Goal: Task Accomplishment & Management: Manage account settings

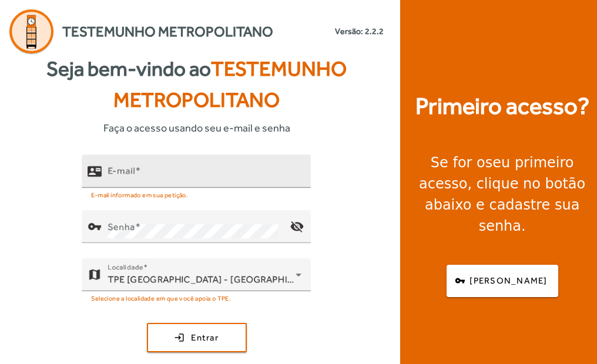
click at [108, 164] on div "E-mail" at bounding box center [204, 170] width 194 height 33
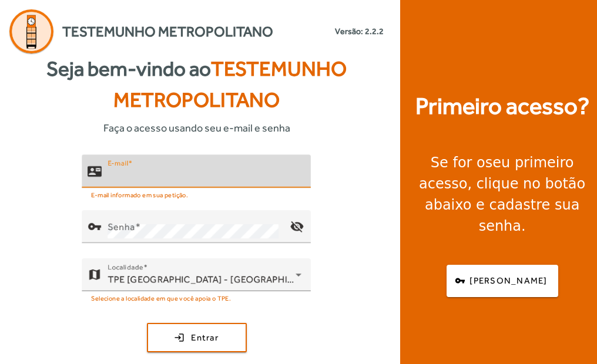
type input "*"
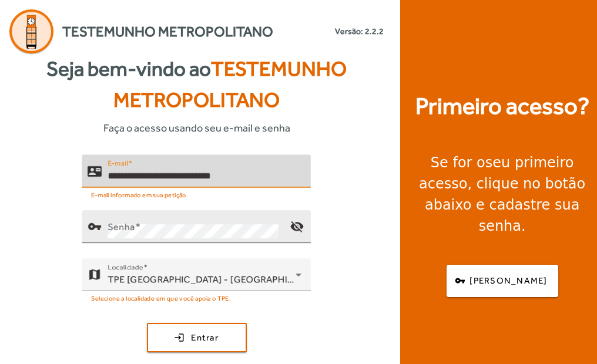
type input "**********"
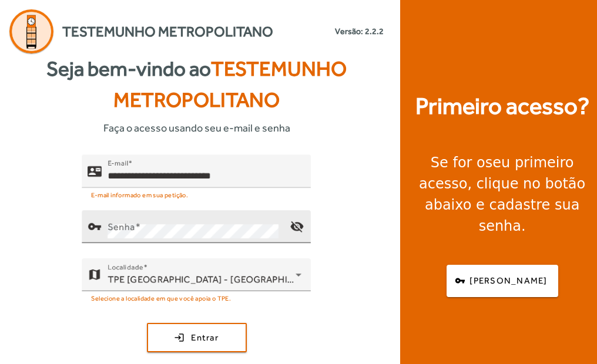
click at [97, 229] on mat-icon "vpn_key" at bounding box center [95, 227] width 14 height 14
click at [287, 223] on mat-icon "visibility_off" at bounding box center [297, 227] width 28 height 28
click at [292, 220] on mat-icon "visibility" at bounding box center [297, 227] width 28 height 28
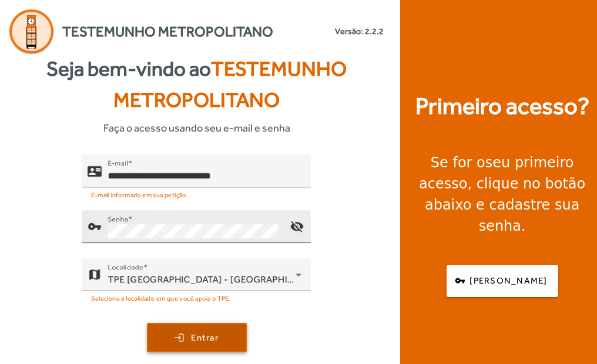
click at [191, 332] on span "Entrar" at bounding box center [205, 338] width 28 height 14
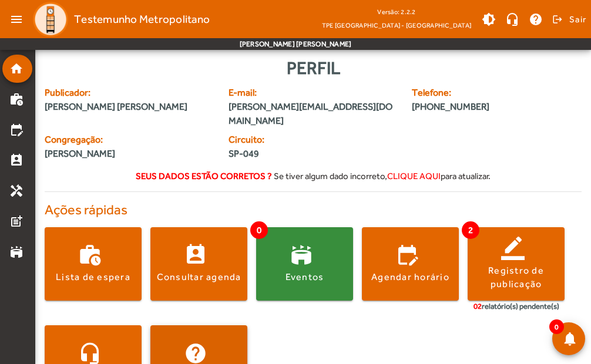
scroll to position [35, 0]
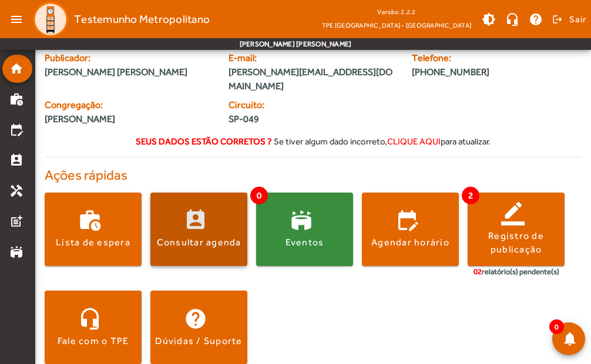
click at [199, 220] on span at bounding box center [198, 229] width 97 height 28
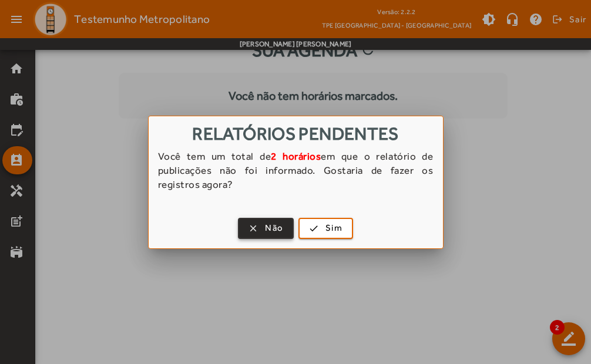
click at [261, 220] on span "button" at bounding box center [265, 228] width 53 height 28
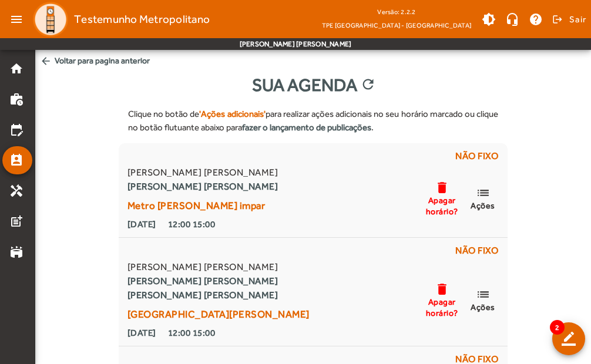
click at [45, 59] on mat-icon "arrow_back" at bounding box center [46, 61] width 12 height 12
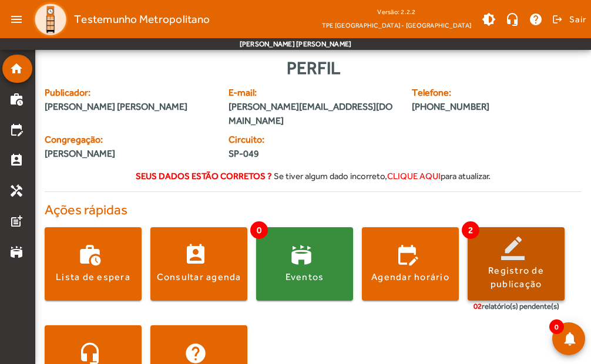
click at [495, 250] on span at bounding box center [516, 264] width 97 height 28
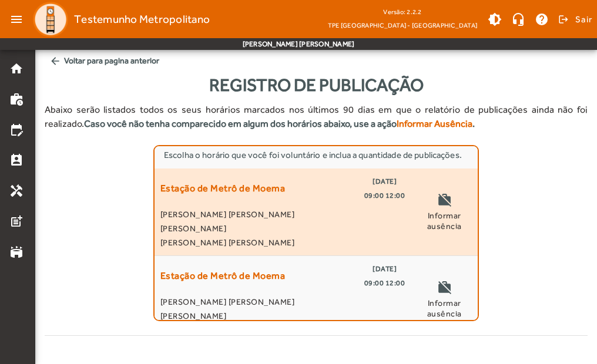
click at [429, 231] on span "Informar ausência" at bounding box center [443, 220] width 55 height 21
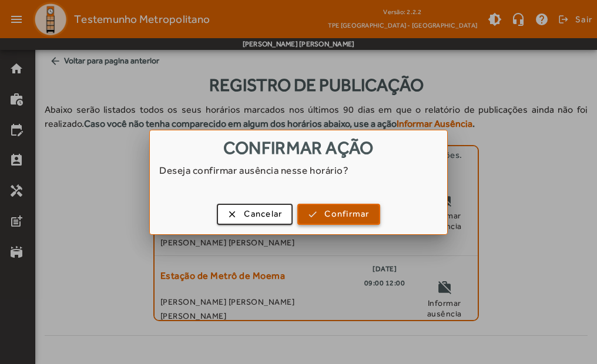
click at [353, 214] on span "Confirmar" at bounding box center [346, 214] width 45 height 14
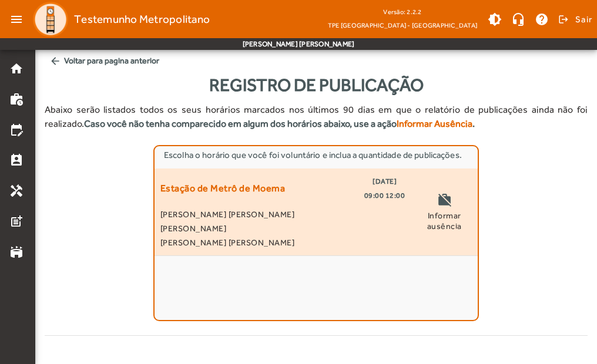
click at [438, 214] on span "Informar ausência" at bounding box center [443, 220] width 55 height 21
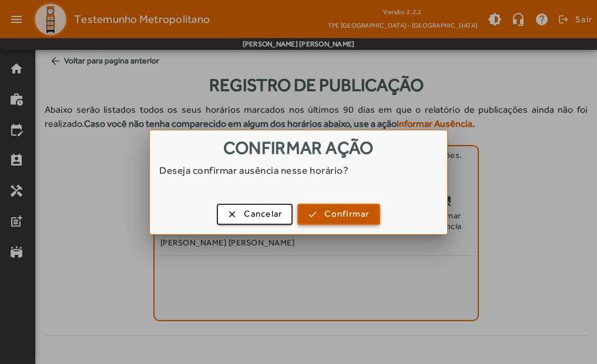
click at [352, 212] on span "Confirmar" at bounding box center [346, 214] width 45 height 14
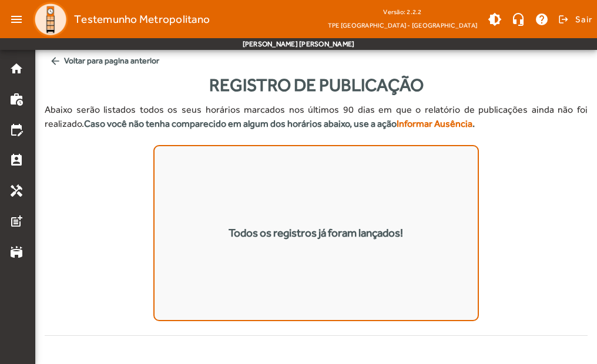
click at [52, 61] on mat-icon "arrow_back" at bounding box center [55, 61] width 12 height 12
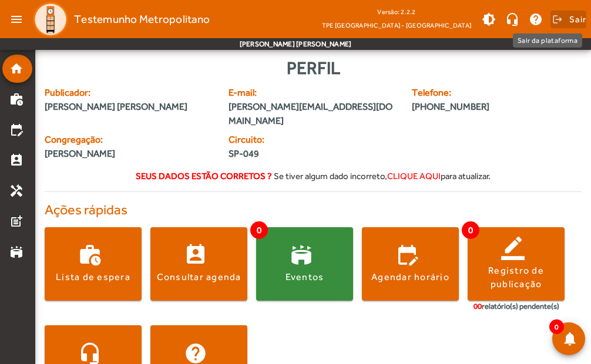
click at [575, 16] on span "Sair" at bounding box center [577, 19] width 17 height 19
